Goal: Task Accomplishment & Management: Complete application form

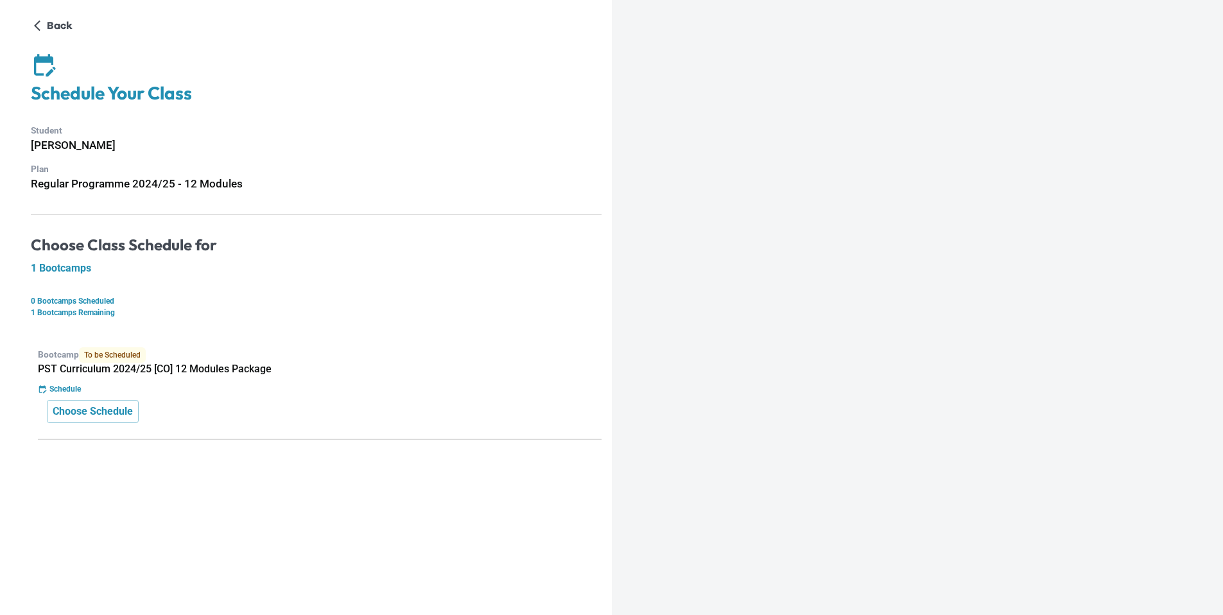
click at [77, 269] on h5 "1 Bootcamps" at bounding box center [316, 268] width 571 height 13
